Goal: Transaction & Acquisition: Purchase product/service

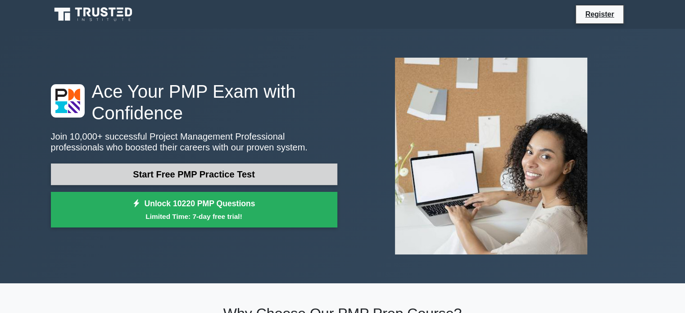
click at [202, 176] on link "Start Free PMP Practice Test" at bounding box center [194, 174] width 286 height 22
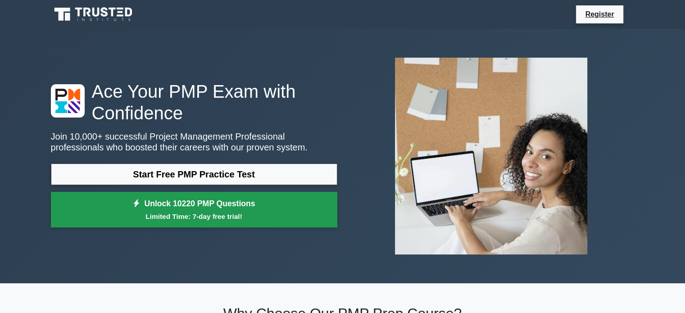
click at [179, 205] on link "Unlock 10220 PMP Questions Limited Time: 7-day free trial!" at bounding box center [194, 210] width 286 height 36
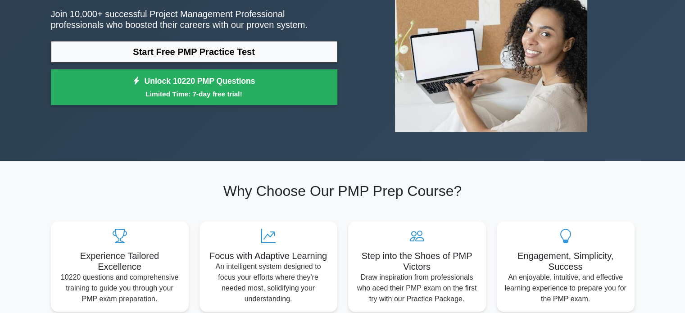
scroll to position [270, 0]
